Goal: Communication & Community: Answer question/provide support

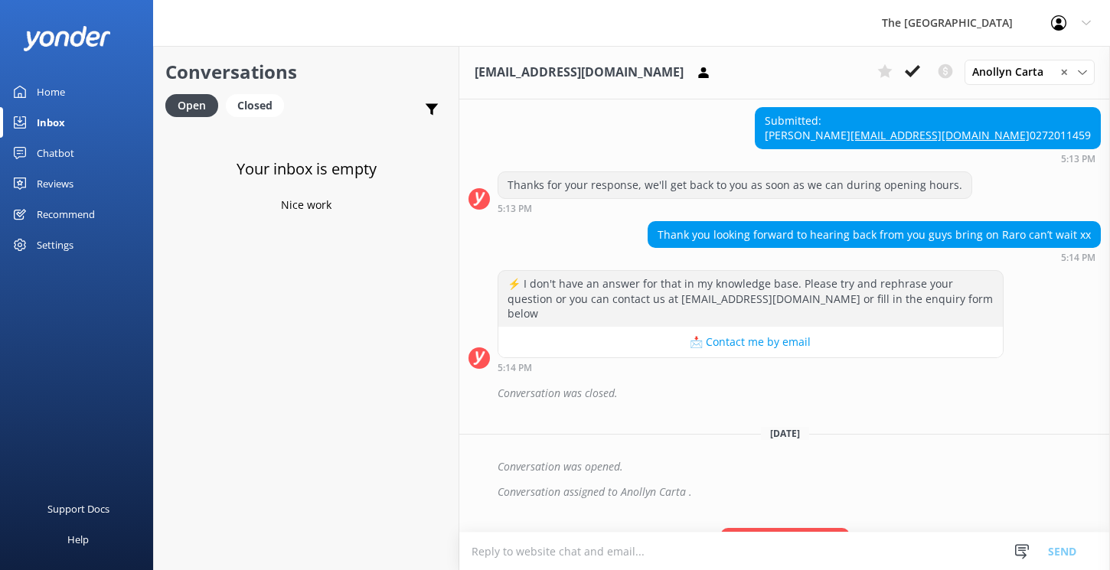
scroll to position [463, 0]
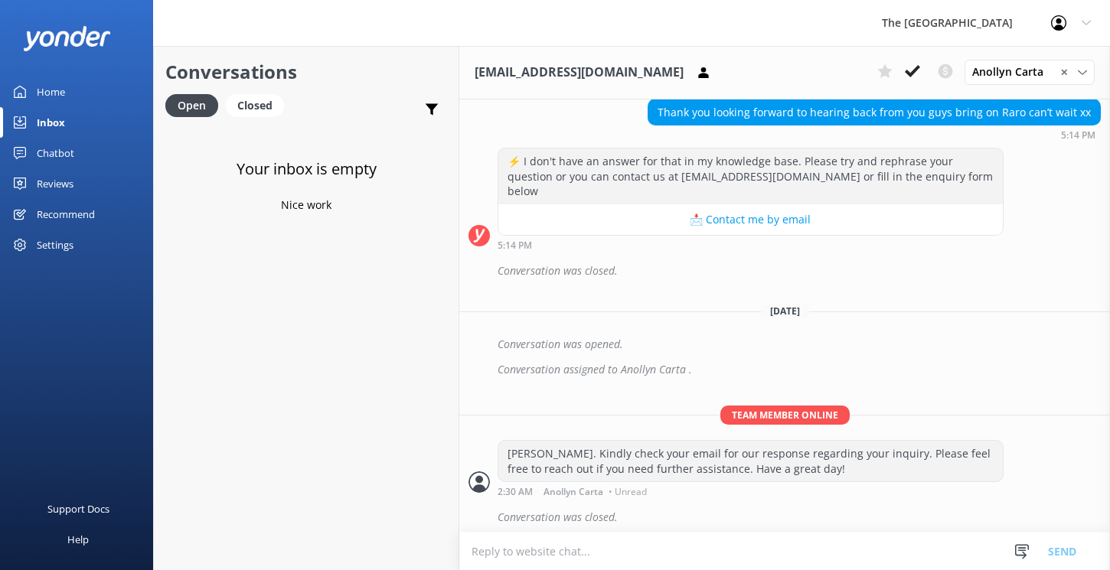
scroll to position [463, 0]
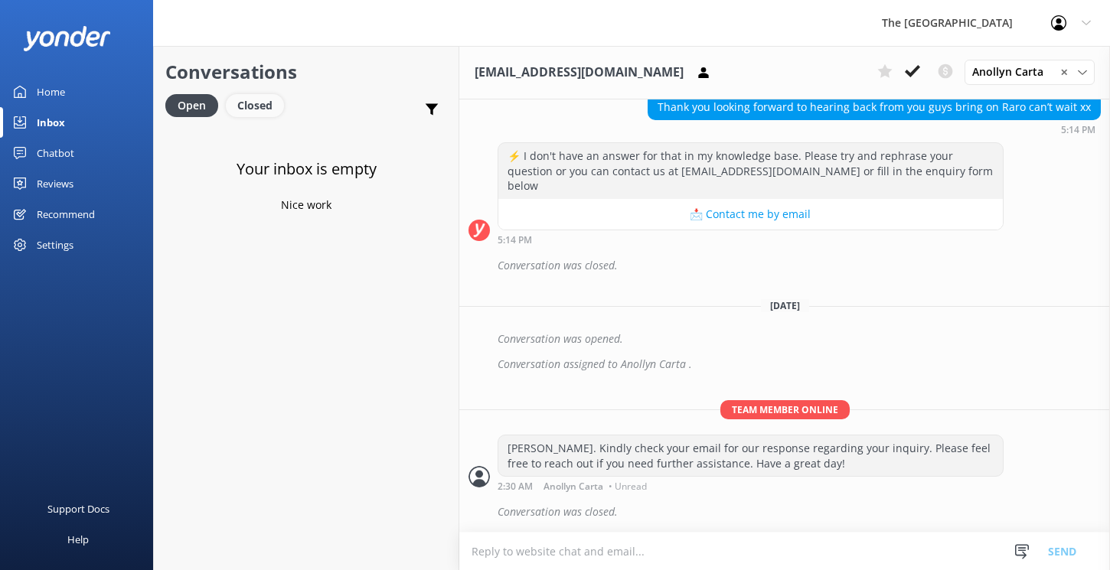
click at [251, 111] on div "Closed" at bounding box center [255, 105] width 58 height 23
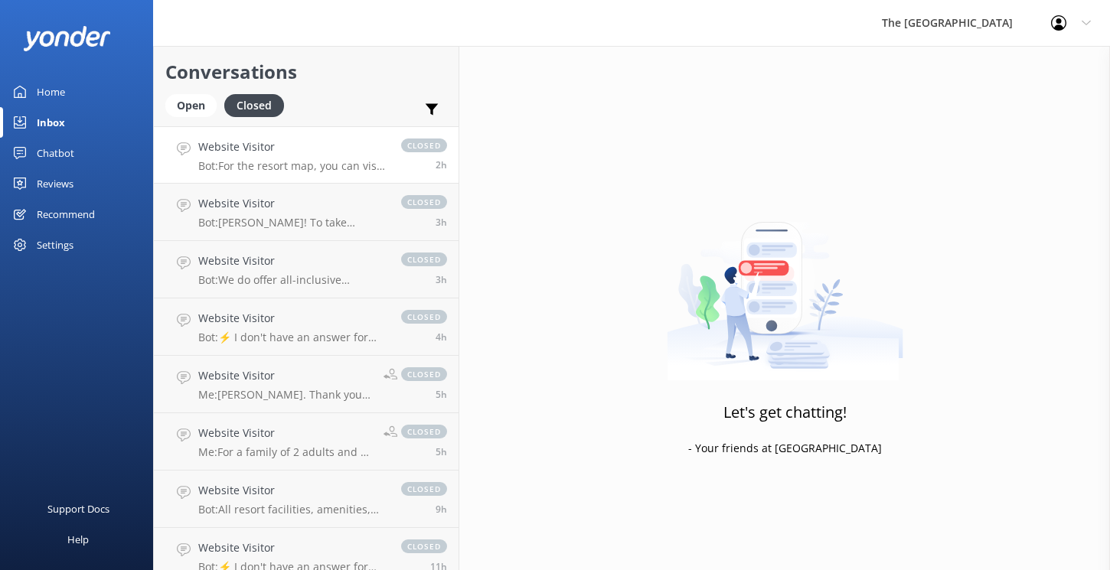
click at [261, 159] on p "Bot: For the resort map, you can visit this link and click on "resort Map" at t…" at bounding box center [291, 166] width 187 height 14
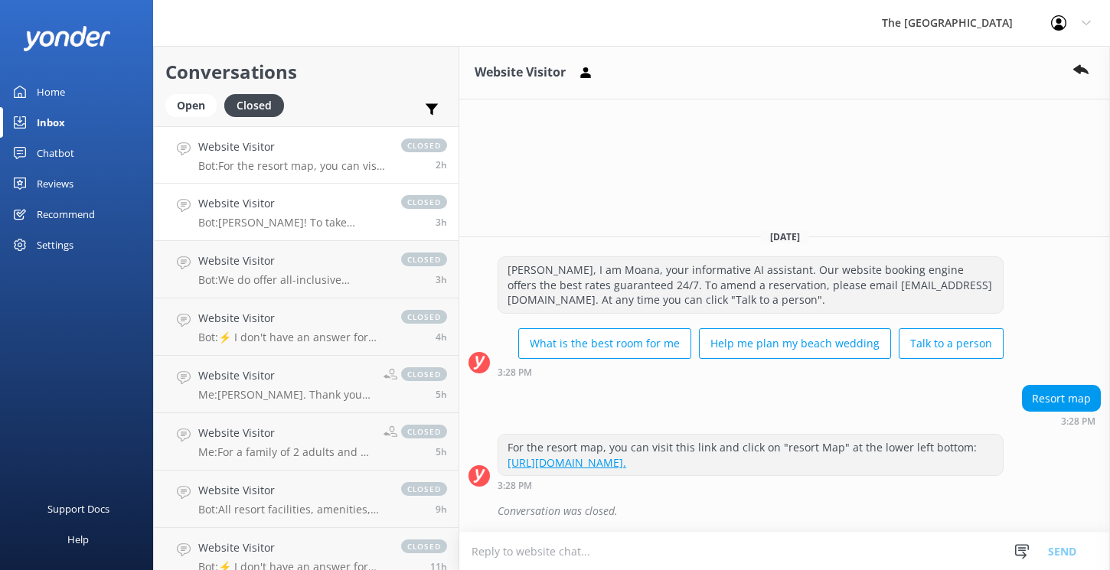
click at [267, 228] on p "Bot: Kia Orana! To take advantage of our exclusive offers, including the 30% di…" at bounding box center [291, 223] width 187 height 14
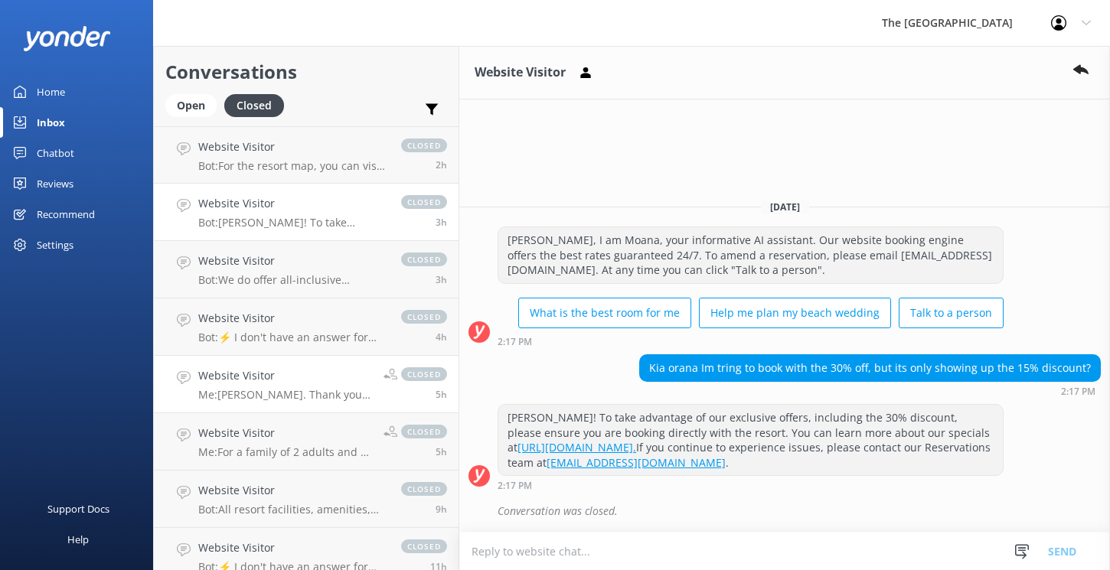
click at [263, 386] on div "Website Visitor Me: Kia Orana. Thank you for your message. For room availabilit…" at bounding box center [285, 384] width 174 height 34
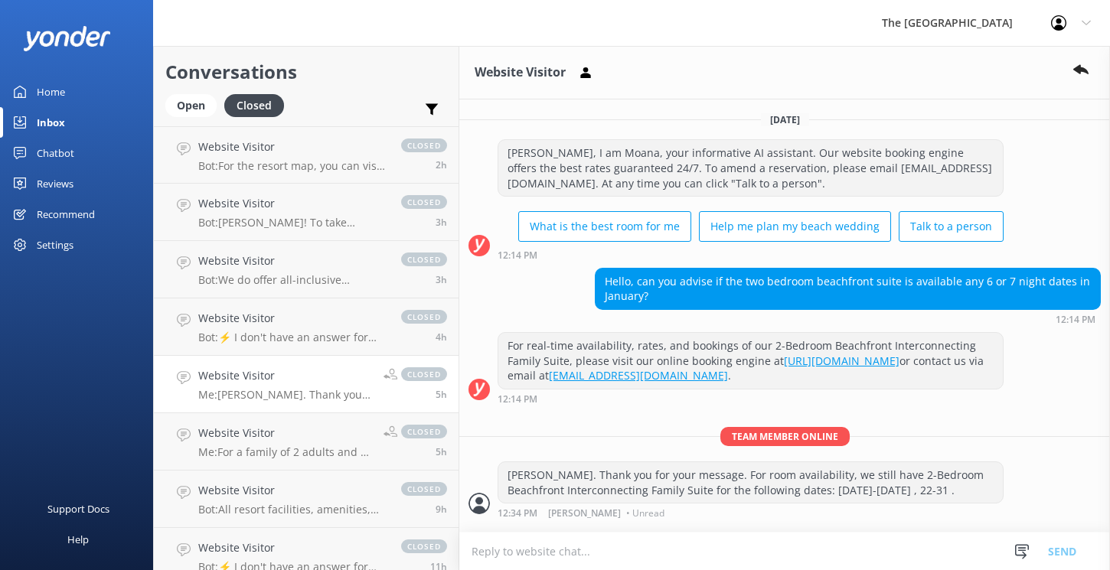
scroll to position [41, 0]
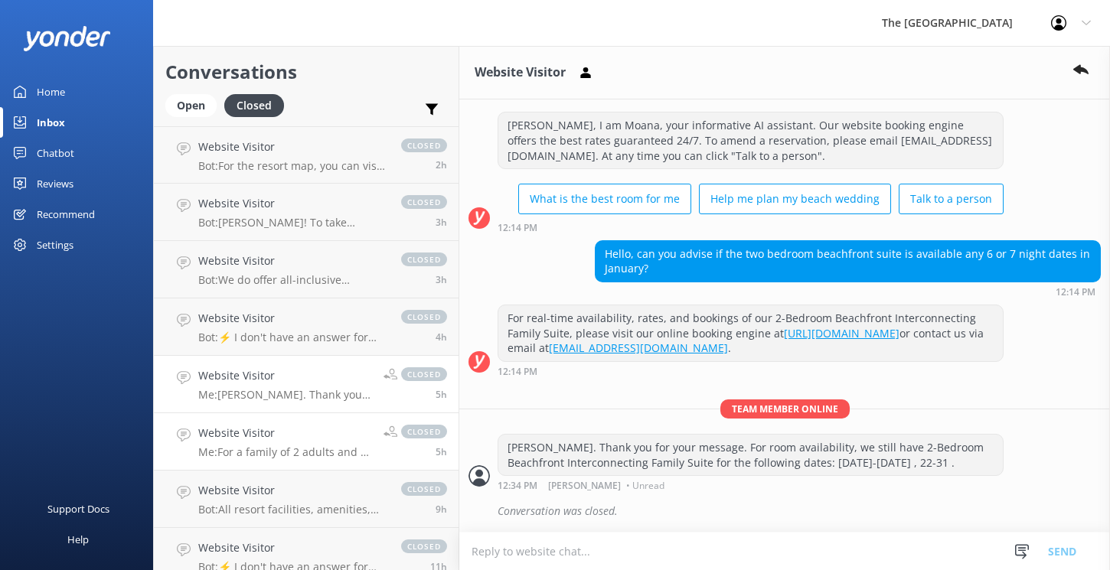
click at [271, 438] on h4 "Website Visitor" at bounding box center [285, 433] width 174 height 17
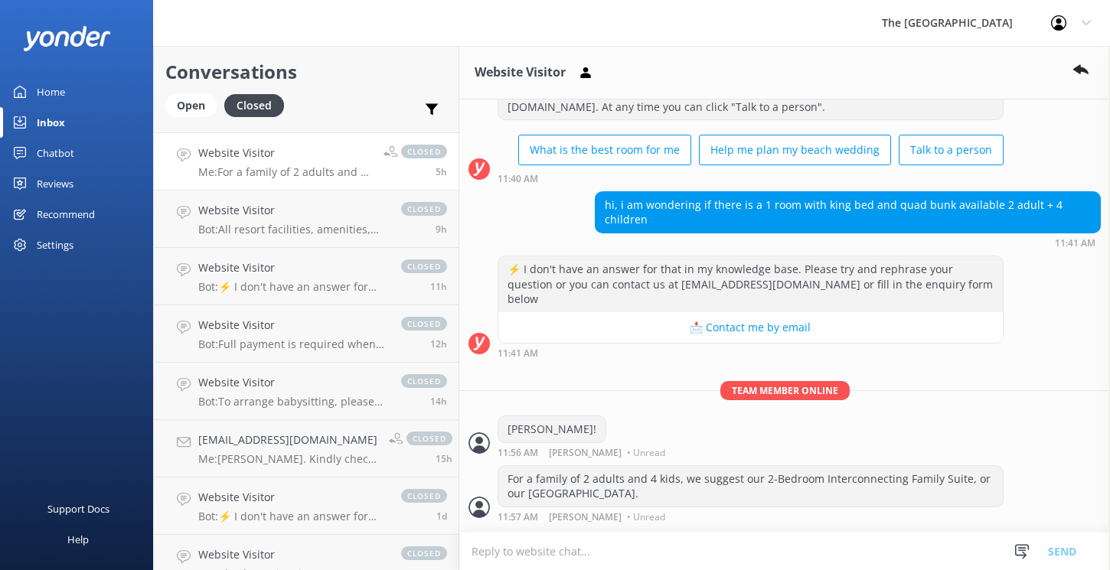
scroll to position [284, 0]
click at [298, 380] on h4 "Website Visitor" at bounding box center [291, 378] width 187 height 17
